Goal: Information Seeking & Learning: Learn about a topic

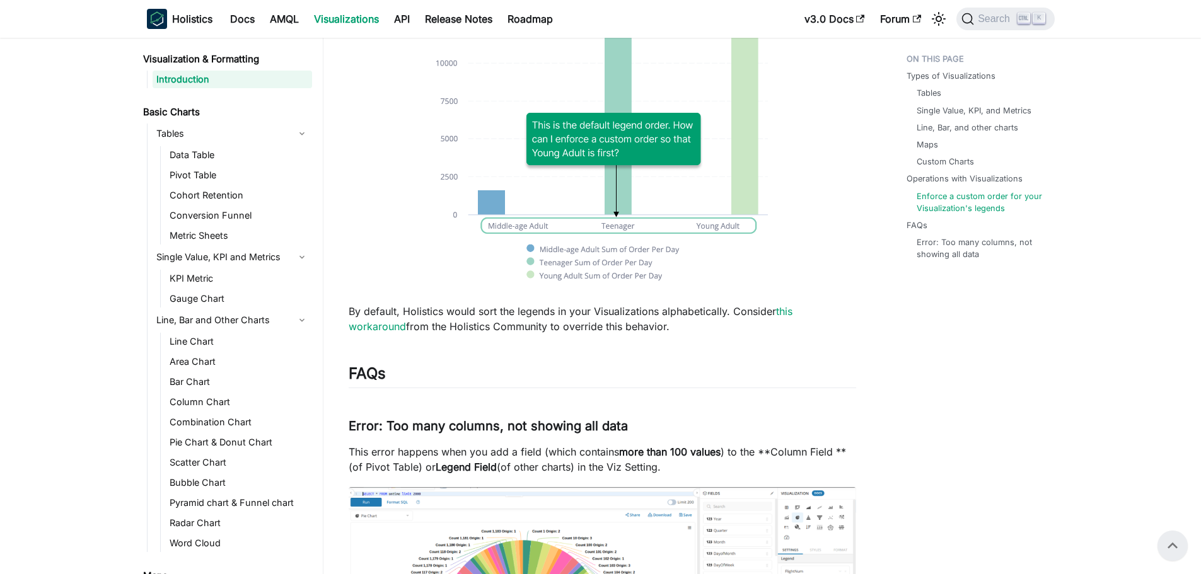
scroll to position [1244, 0]
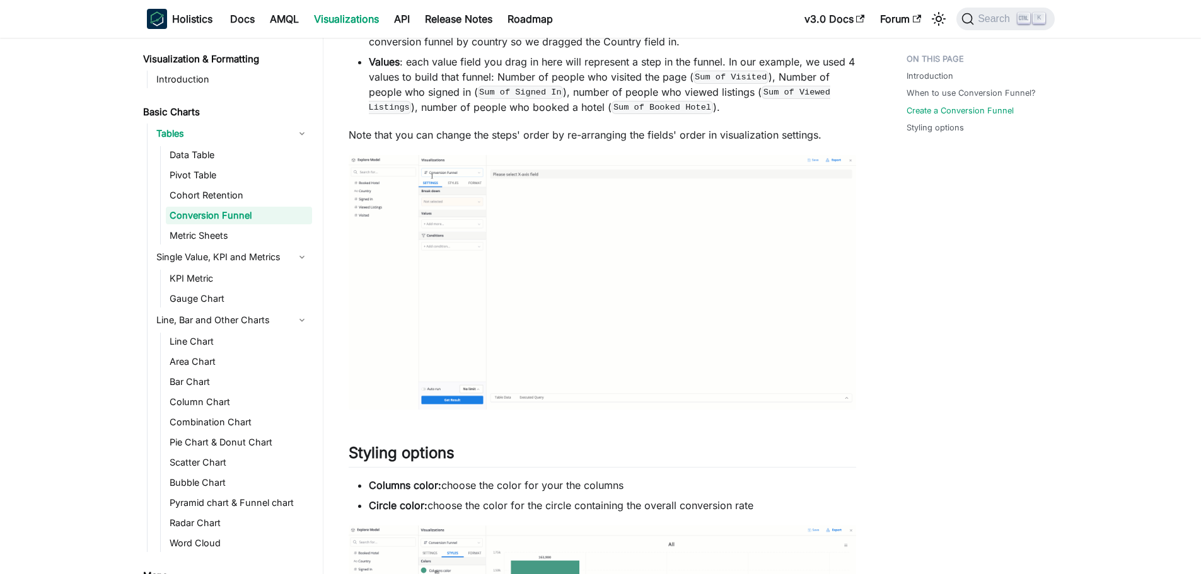
scroll to position [1261, 0]
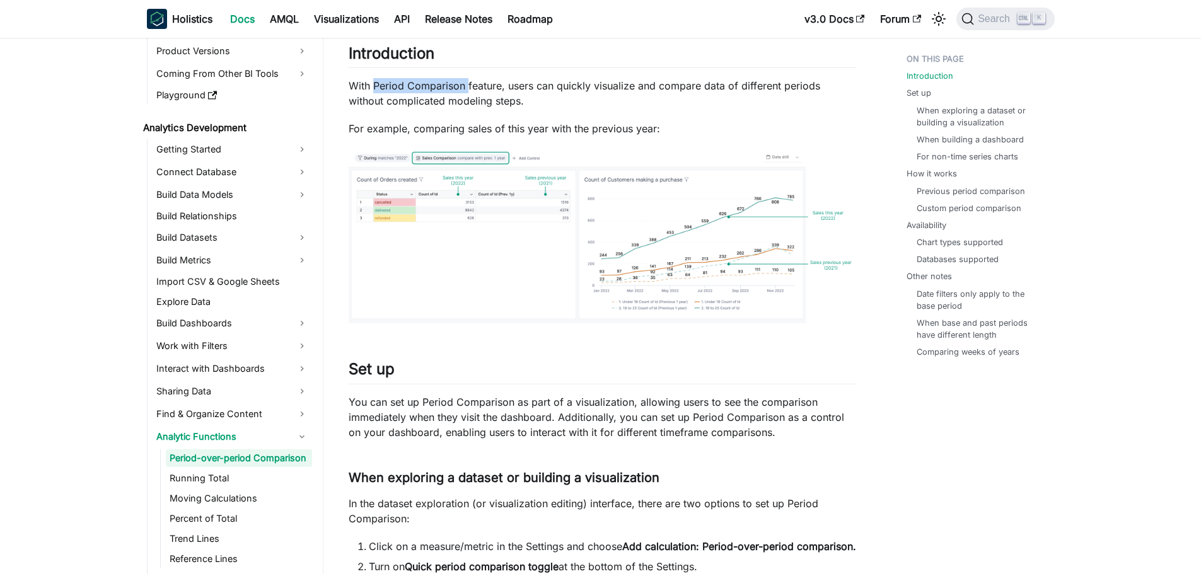
drag, startPoint x: 373, startPoint y: 86, endPoint x: 468, endPoint y: 79, distance: 95.4
click at [468, 79] on p "With Period Comparison feature, users can quickly visualize and compare data of…" at bounding box center [602, 93] width 507 height 30
copy p "Period Comparison"
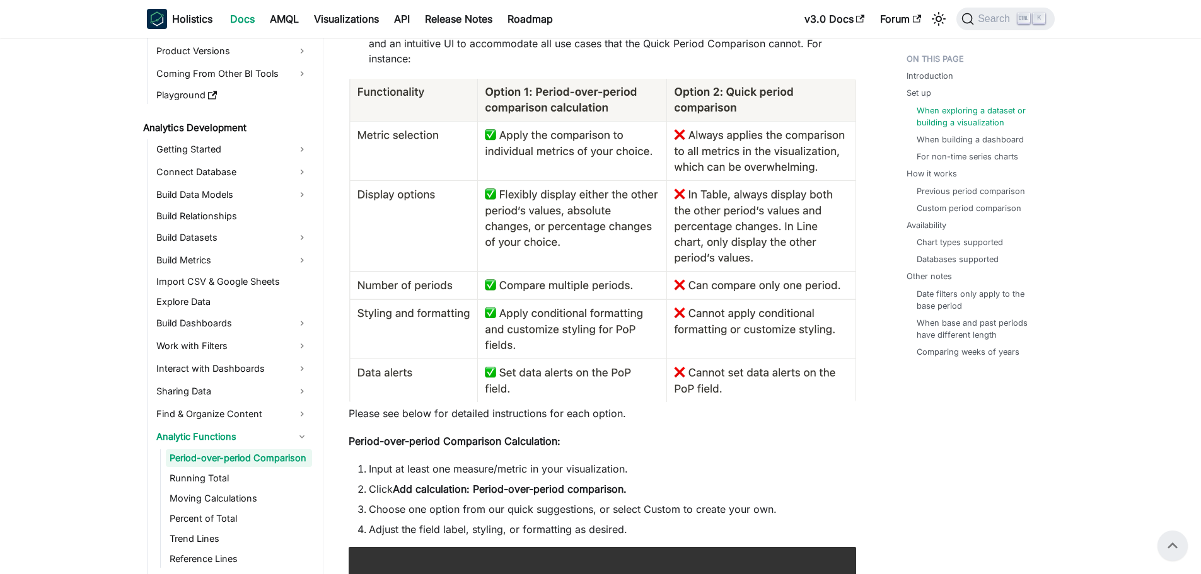
scroll to position [653, 0]
